Goal: Transaction & Acquisition: Purchase product/service

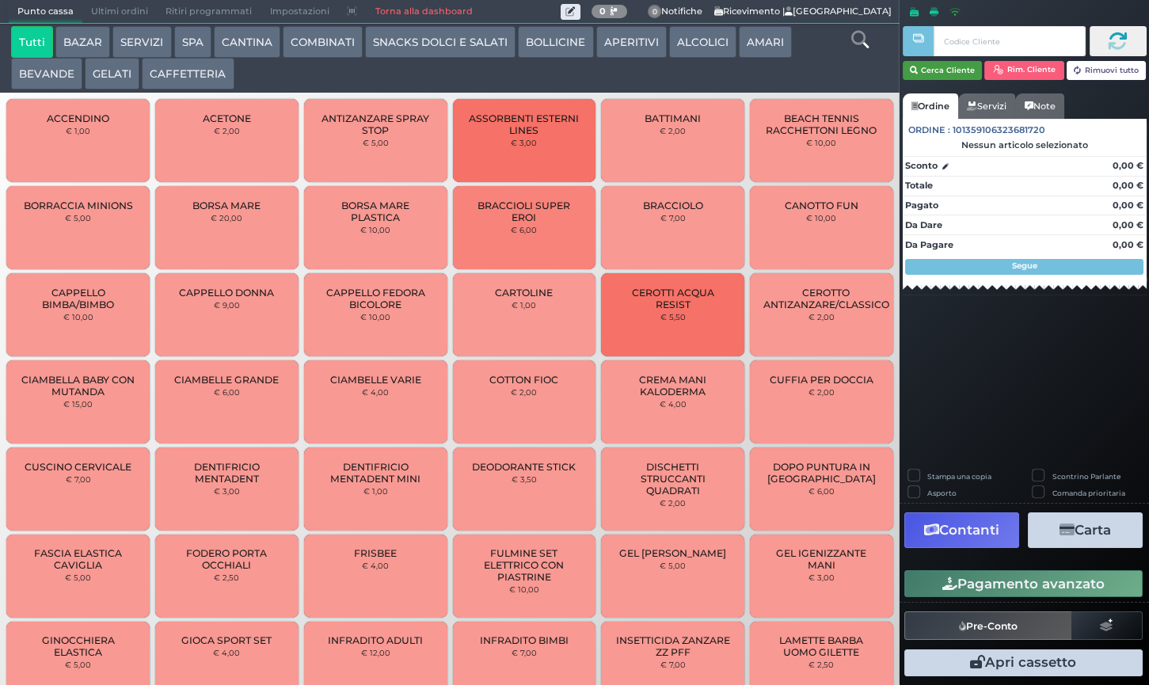
click at [918, 70] on button "Cerca Cliente" at bounding box center [942, 70] width 80 height 19
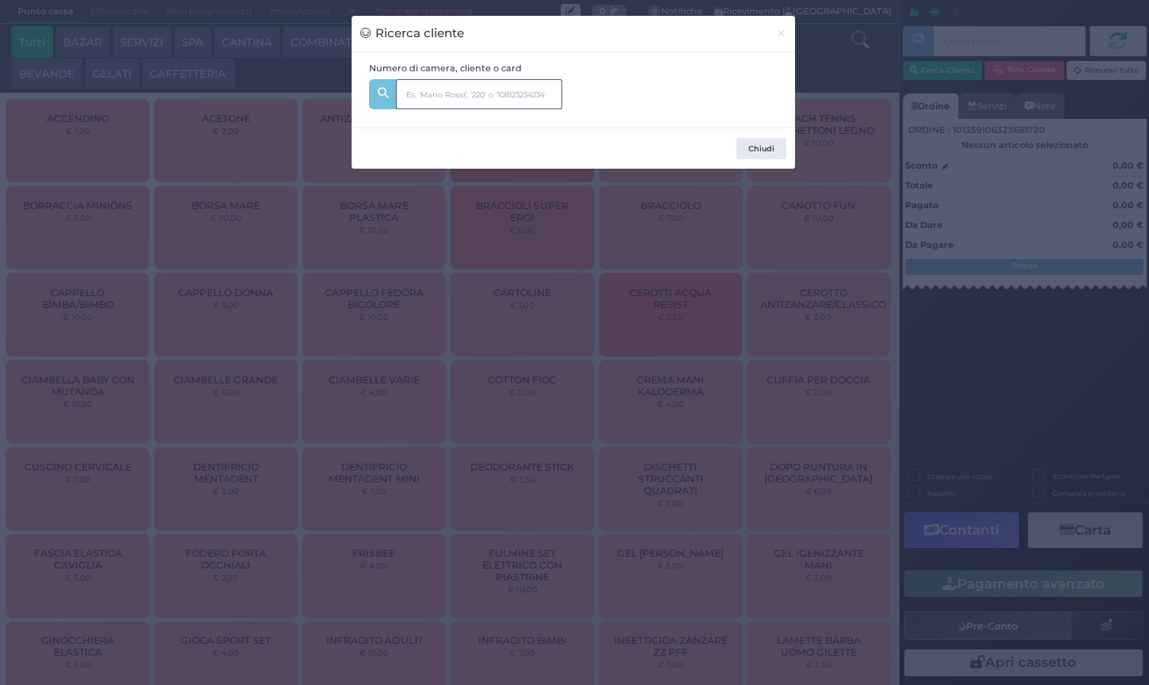
click at [446, 86] on input "text" at bounding box center [479, 94] width 166 height 30
type input "215"
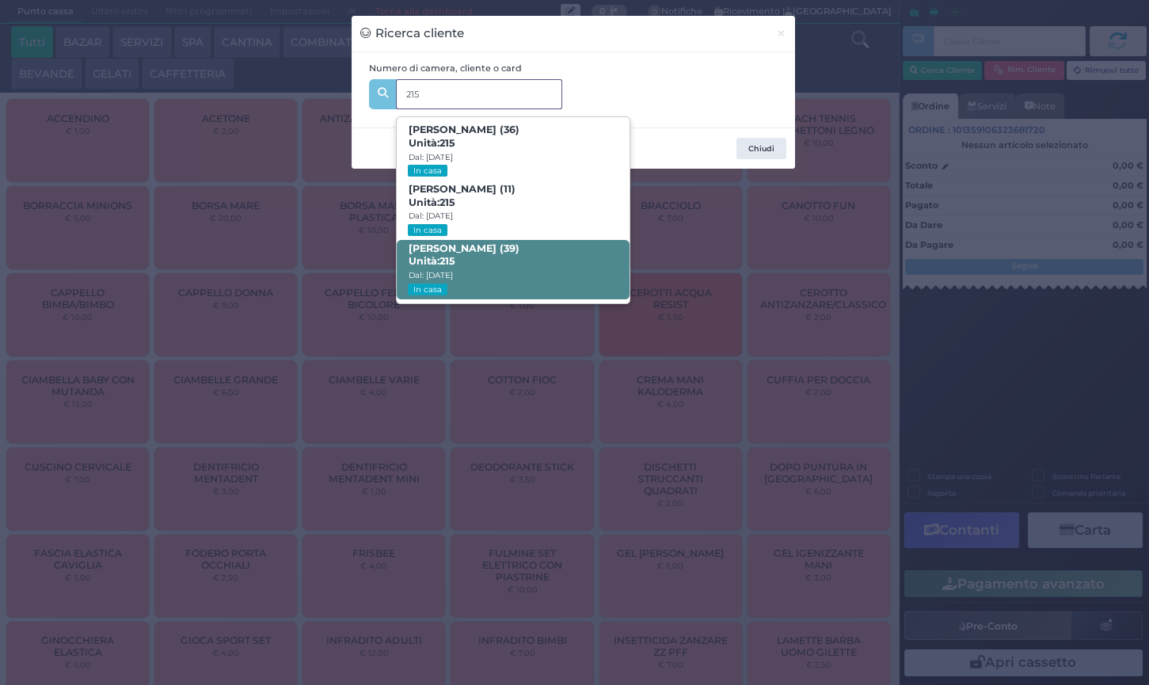
click at [452, 270] on small "Dal: [DATE]" at bounding box center [430, 275] width 44 height 10
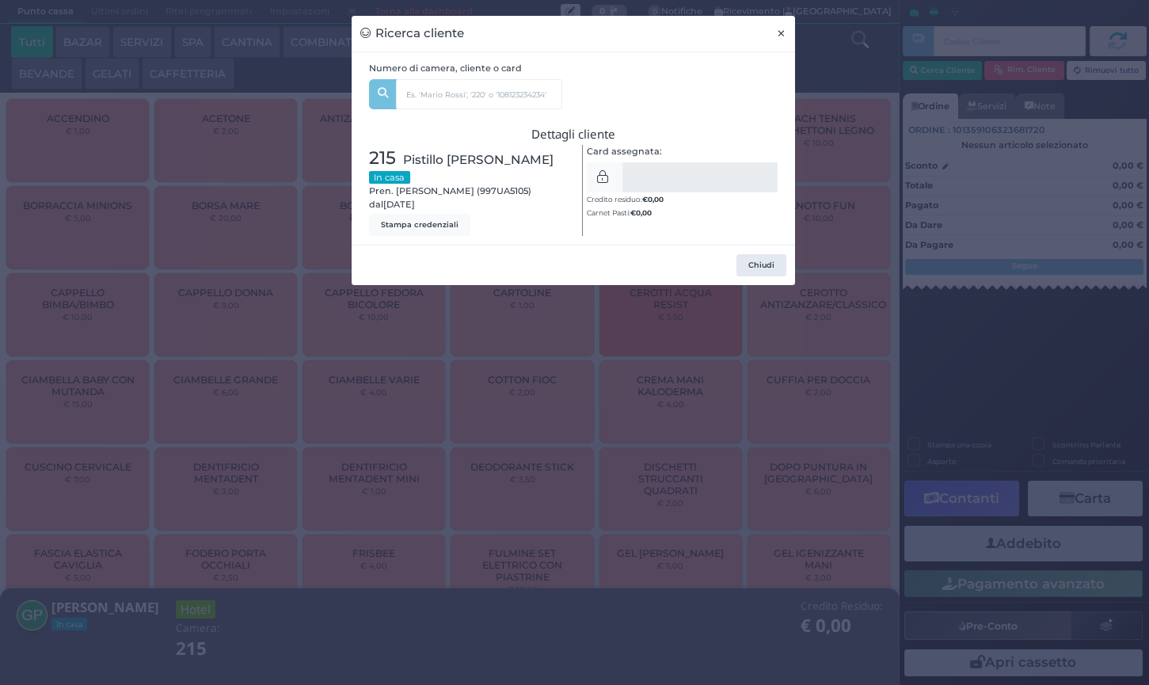
click at [782, 37] on span "×" at bounding box center [781, 33] width 10 height 17
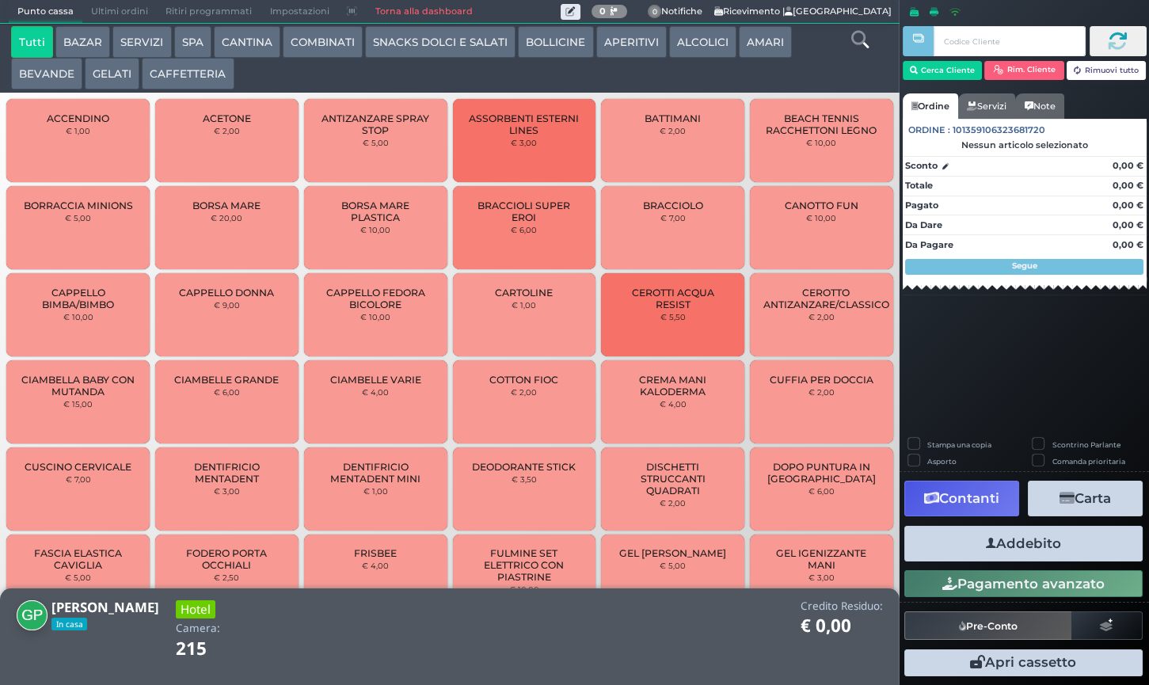
click at [856, 36] on icon at bounding box center [858, 39] width 17 height 17
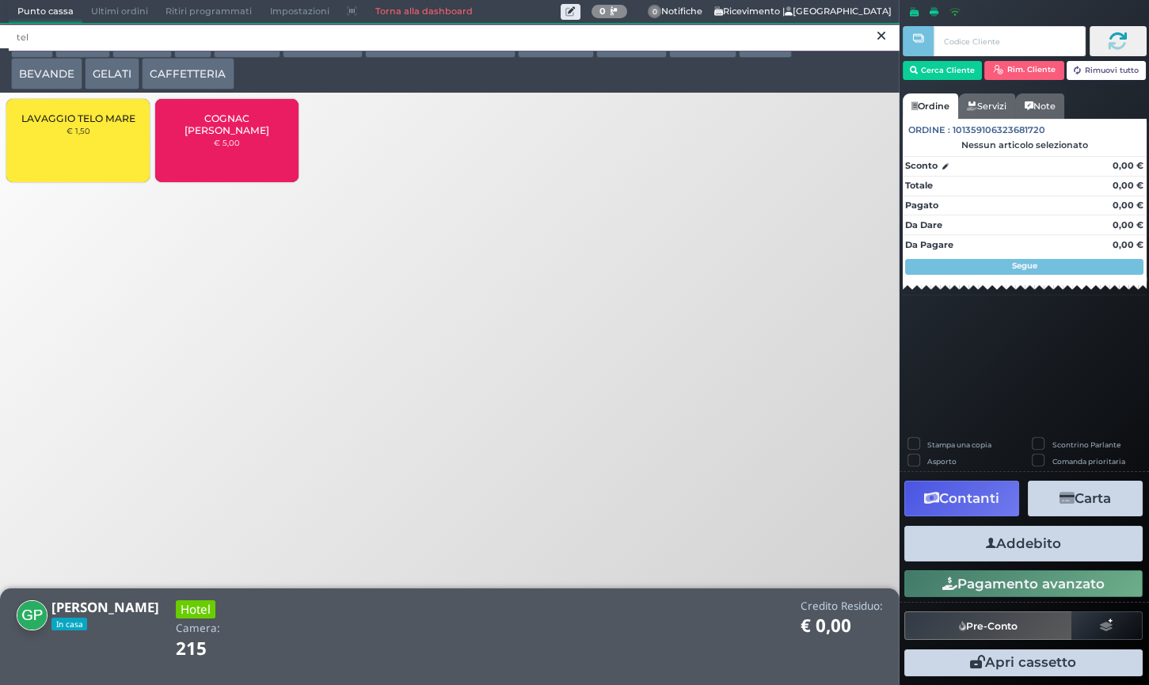
type input "tel"
click at [64, 150] on div "LAVAGGIO TELO MARE € 1,50" at bounding box center [77, 140] width 143 height 83
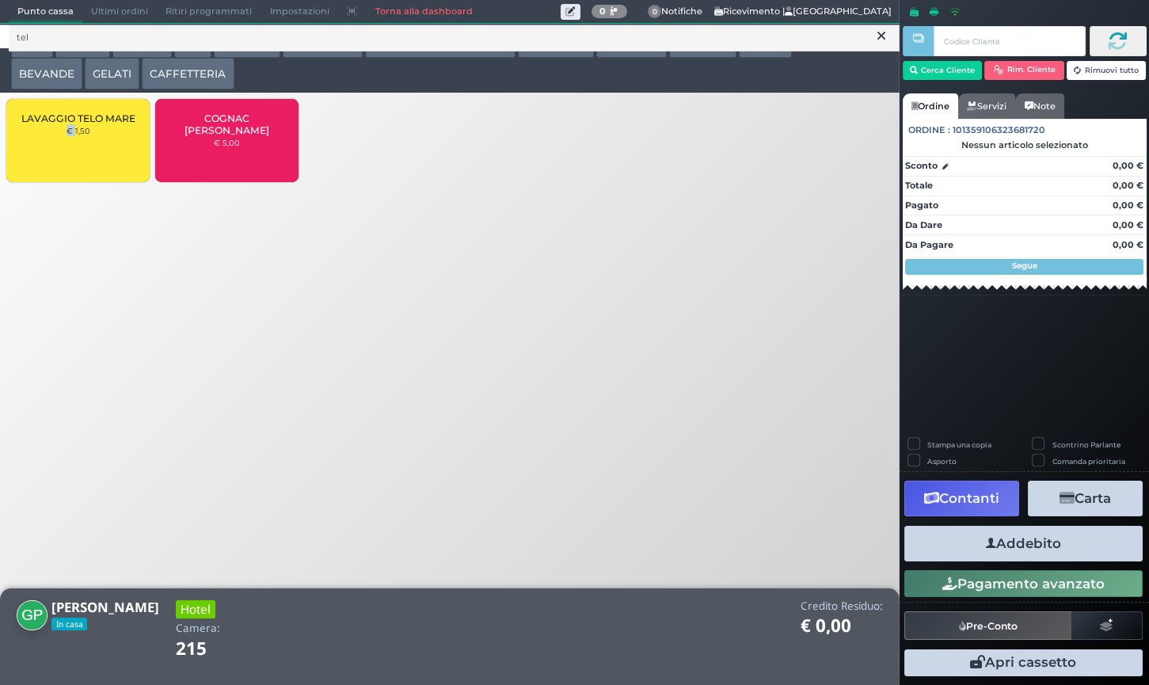
click at [64, 150] on div "LAVAGGIO TELO MARE € 1,50" at bounding box center [77, 140] width 143 height 83
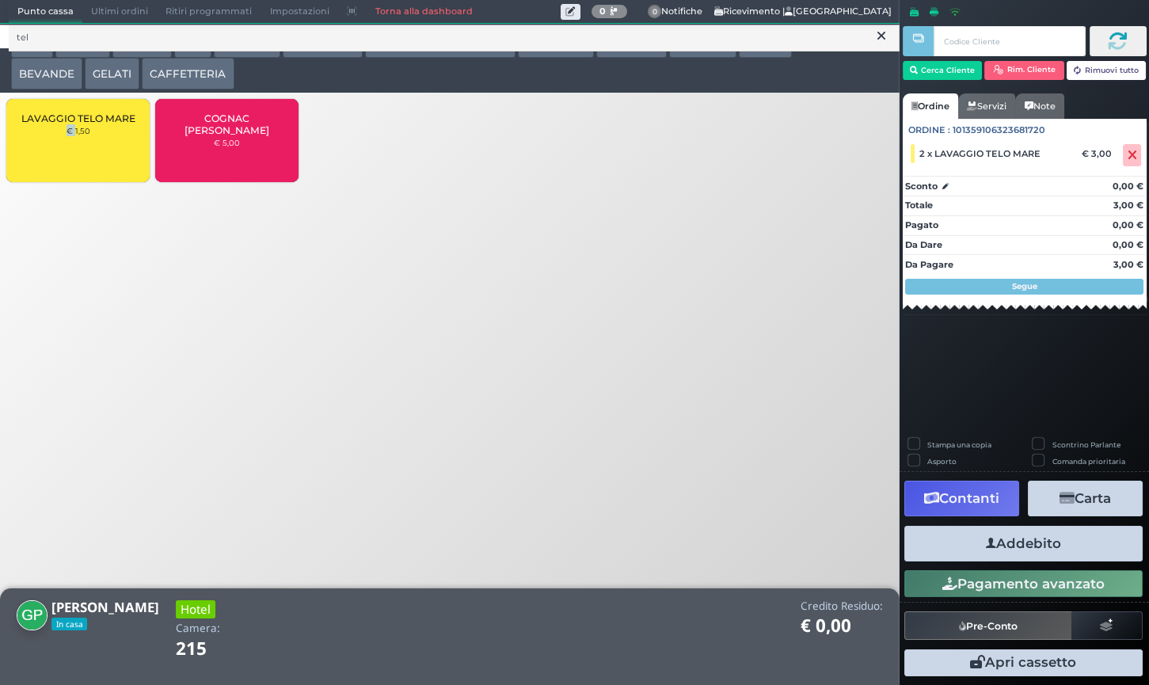
click at [1029, 545] on button "Addebito" at bounding box center [1023, 544] width 238 height 36
